Goal: Information Seeking & Learning: Learn about a topic

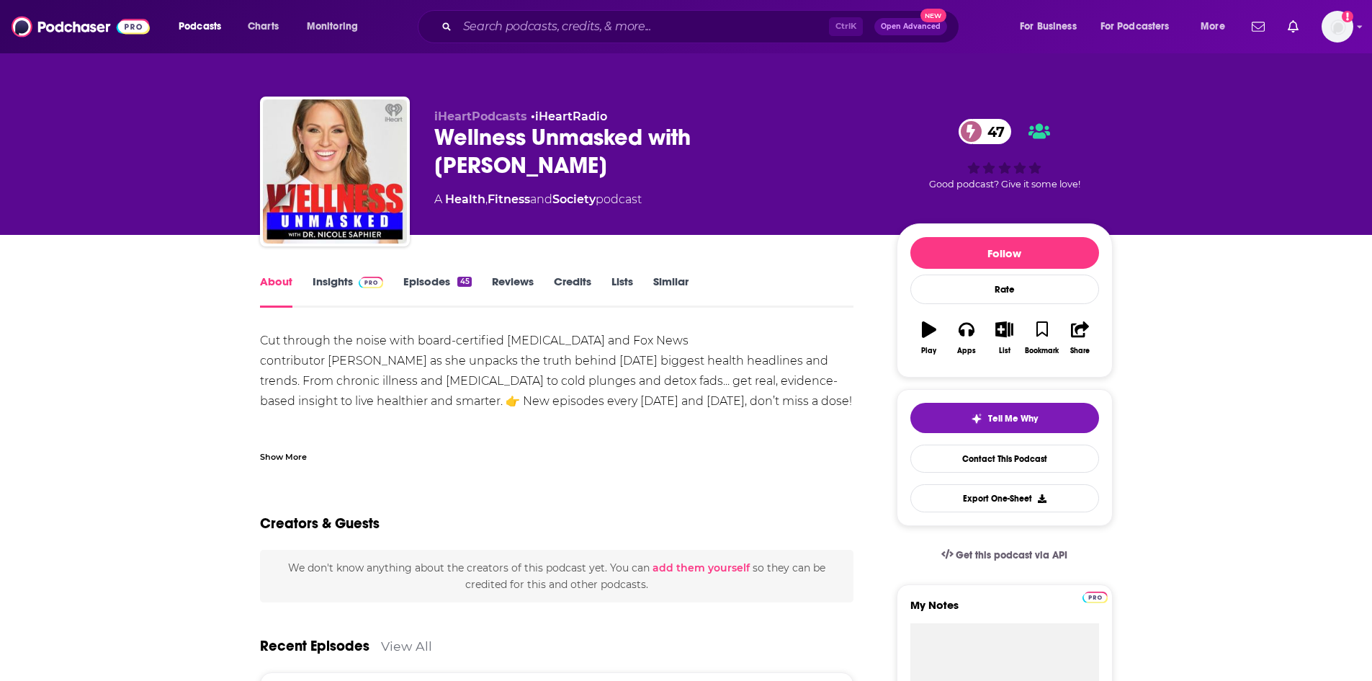
click at [339, 280] on link "Insights" at bounding box center [348, 290] width 71 height 33
